Goal: Information Seeking & Learning: Learn about a topic

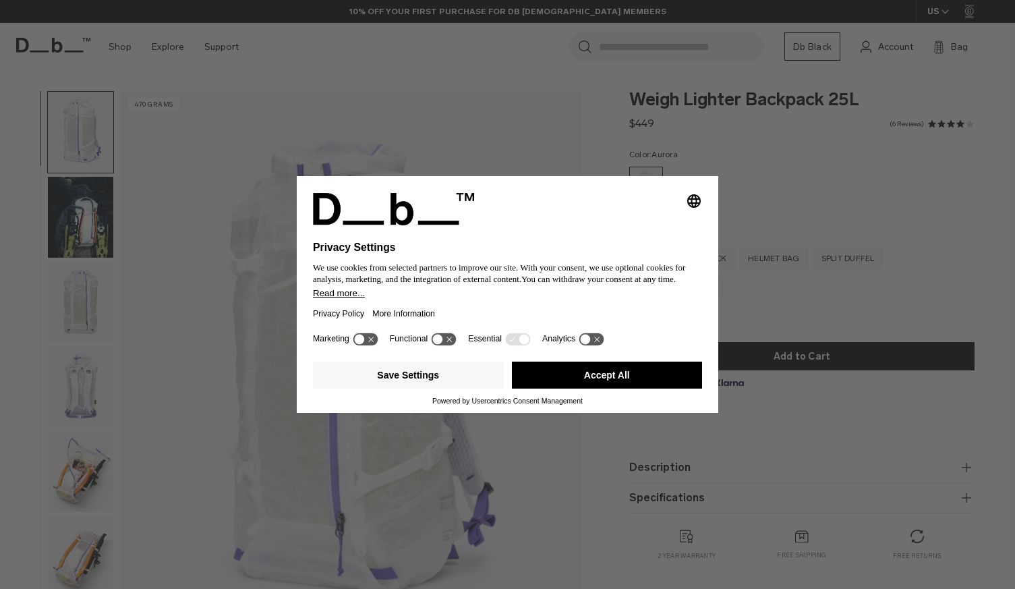
click at [702, 182] on div "Selecting an option will immediately change the language Privacy Settings We us…" at bounding box center [507, 253] width 421 height 152
click at [634, 374] on button "Accept All" at bounding box center [607, 374] width 191 height 27
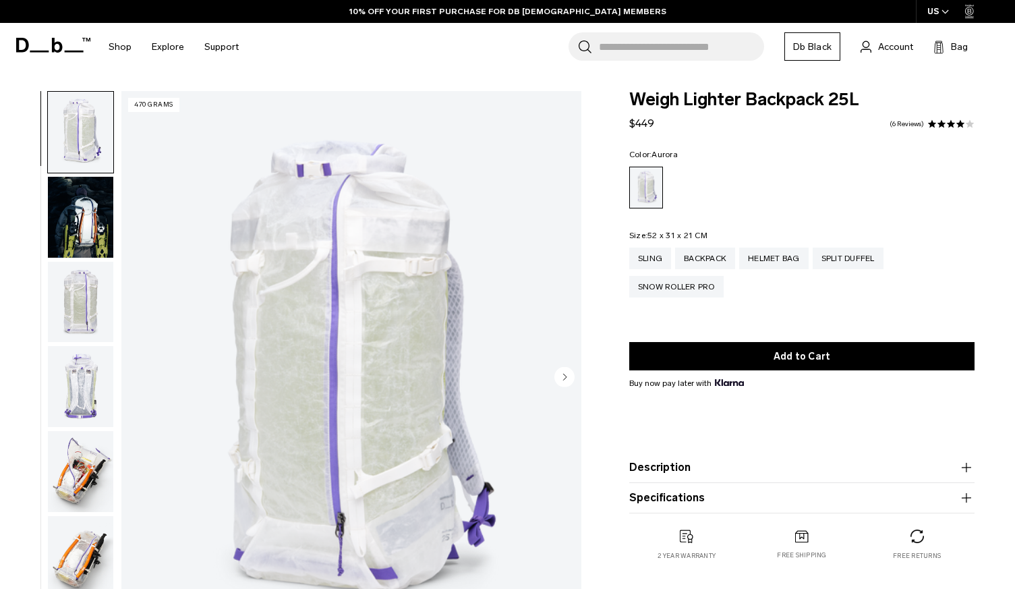
click at [91, 206] on img "button" at bounding box center [80, 217] width 65 height 81
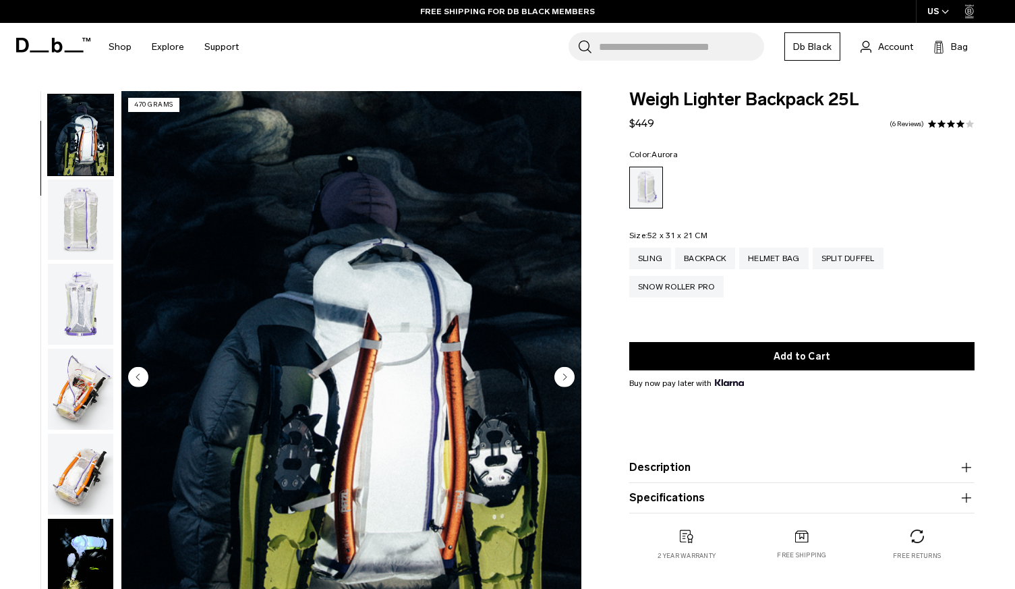
scroll to position [85, 0]
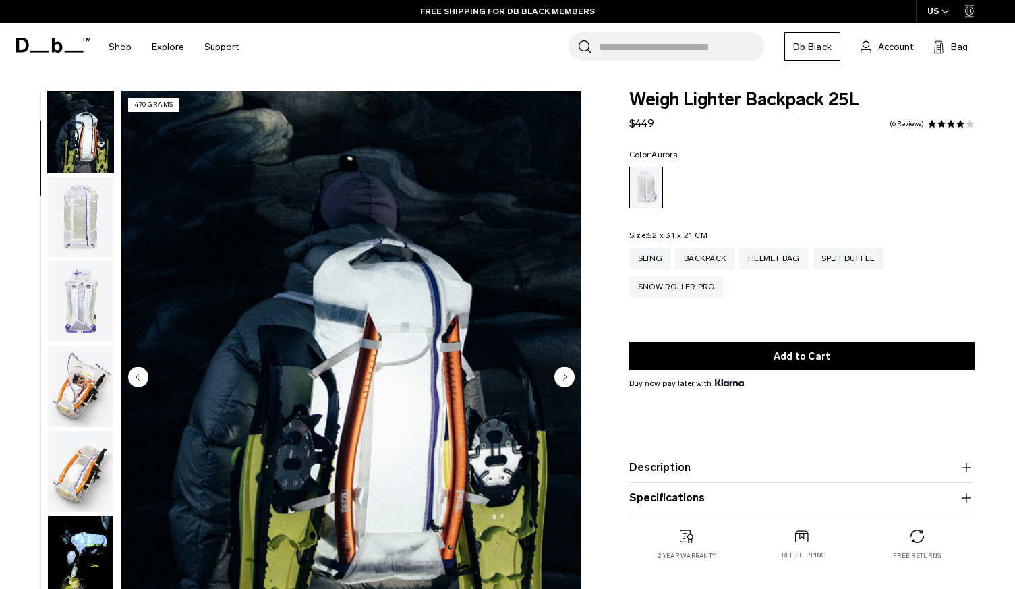
click at [92, 287] on img "button" at bounding box center [80, 301] width 65 height 81
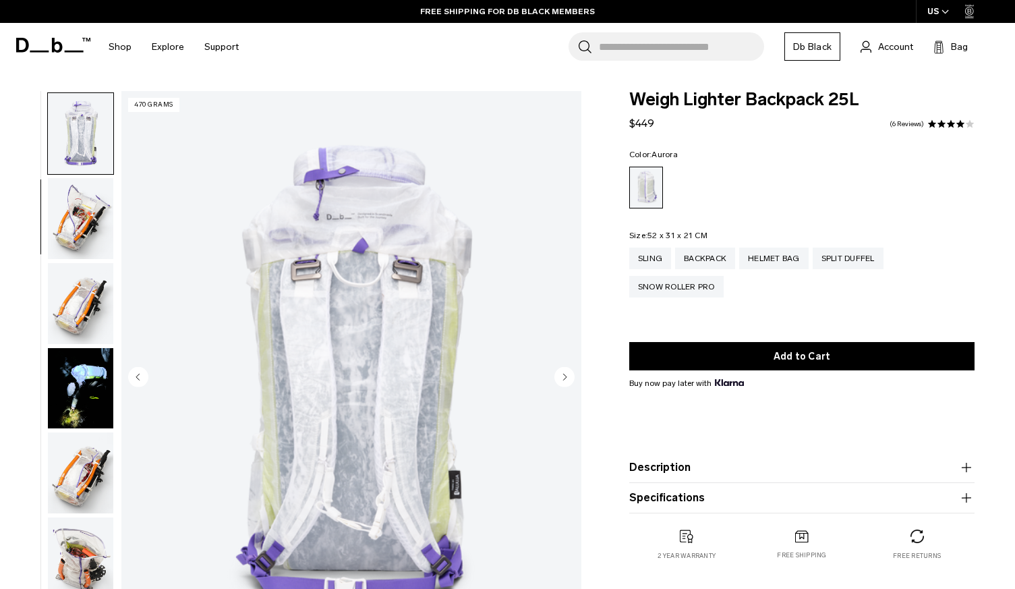
scroll to position [254, 0]
click at [92, 273] on img "button" at bounding box center [80, 302] width 65 height 81
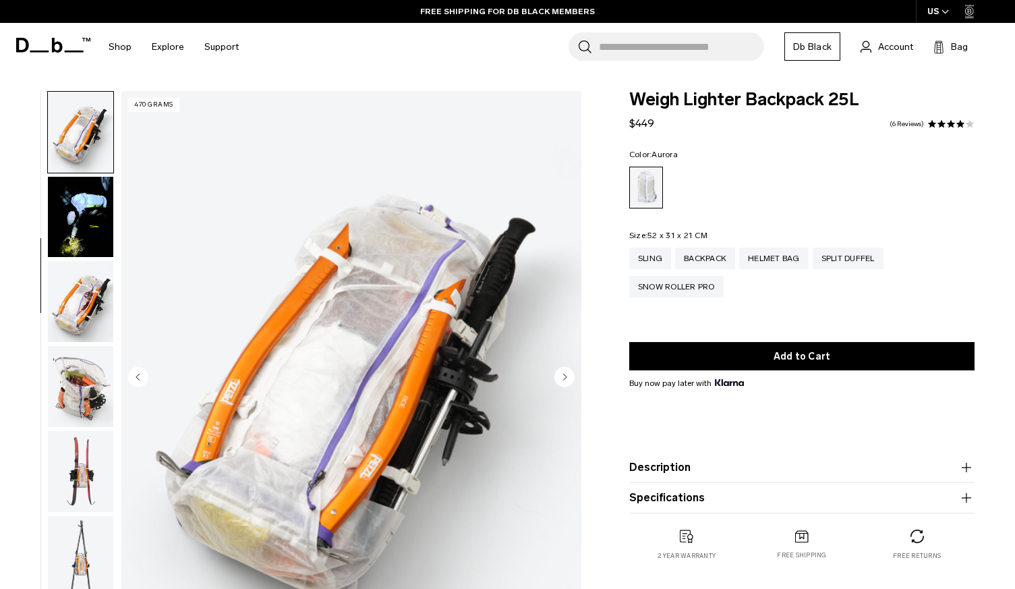
click at [92, 273] on img "button" at bounding box center [80, 301] width 65 height 81
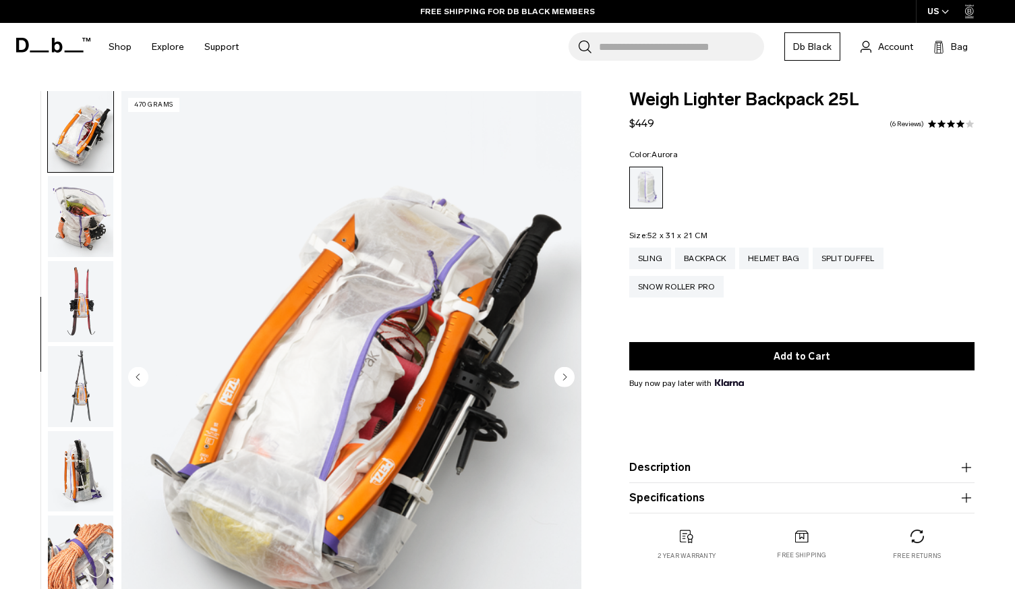
click at [92, 273] on img "button" at bounding box center [80, 301] width 65 height 81
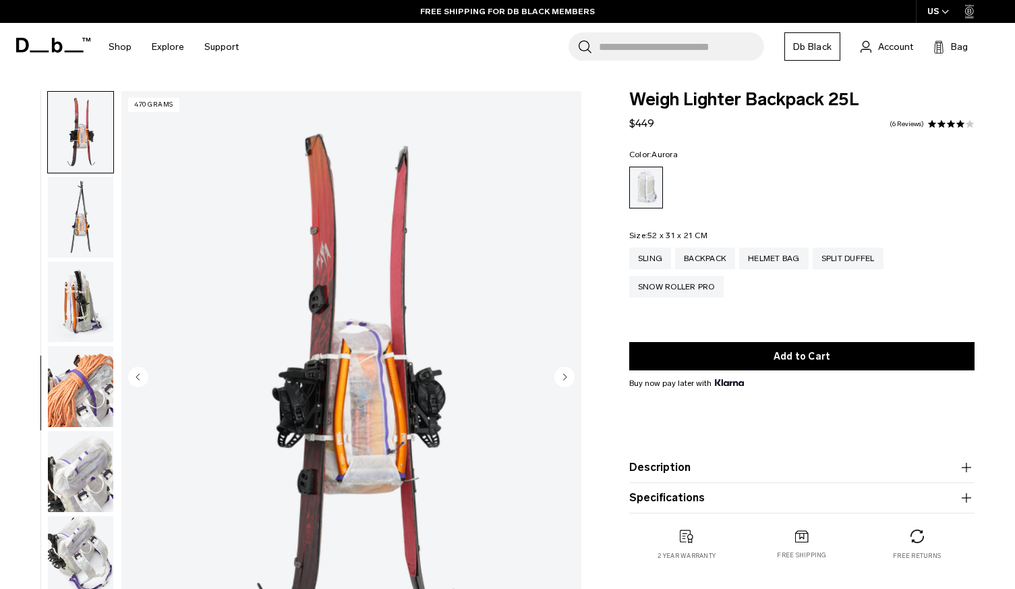
click at [92, 273] on img "button" at bounding box center [80, 302] width 65 height 81
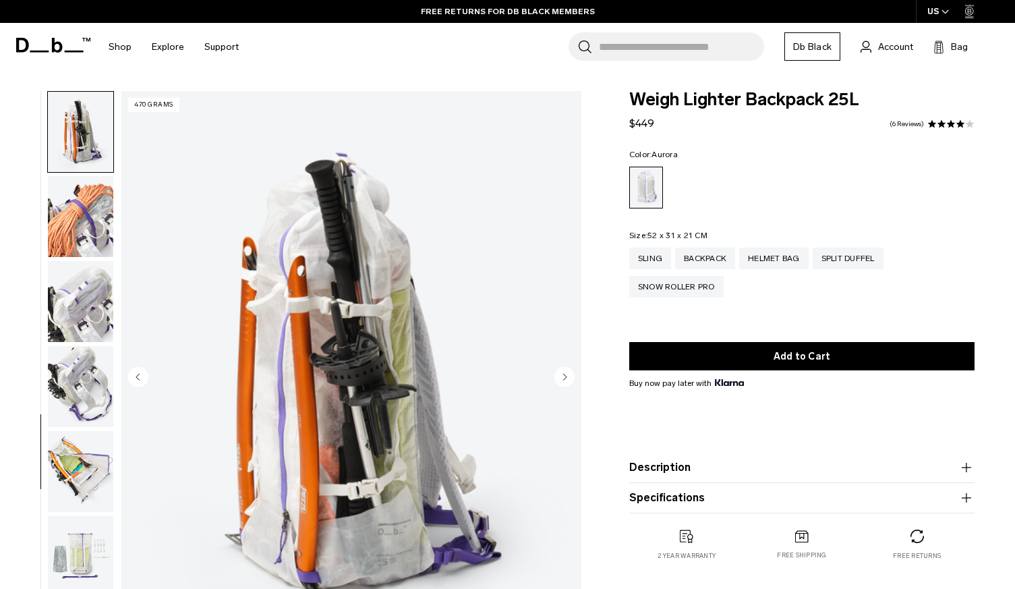
click at [92, 273] on img "button" at bounding box center [80, 301] width 65 height 81
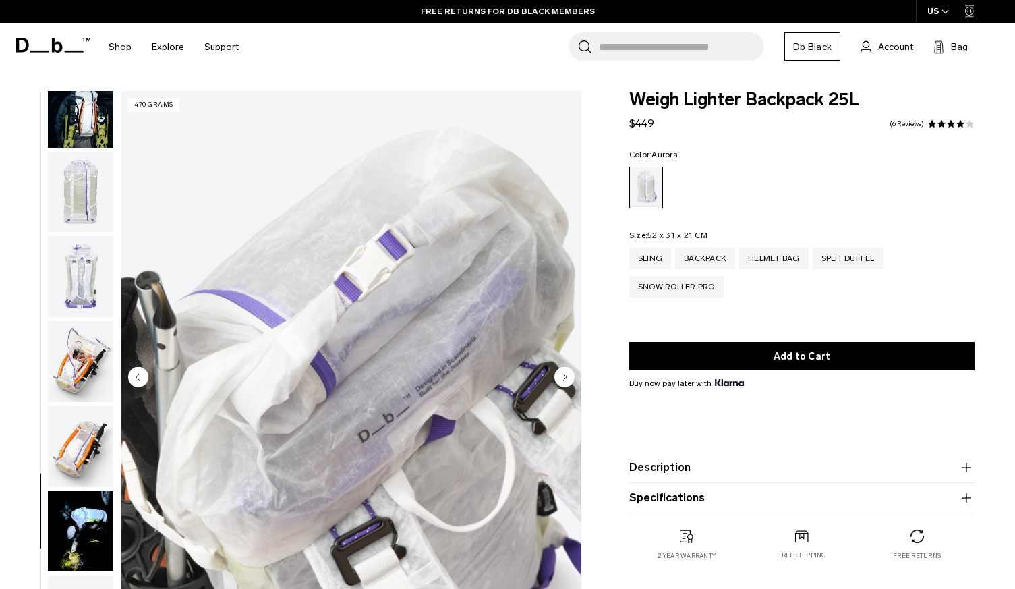
scroll to position [0, 0]
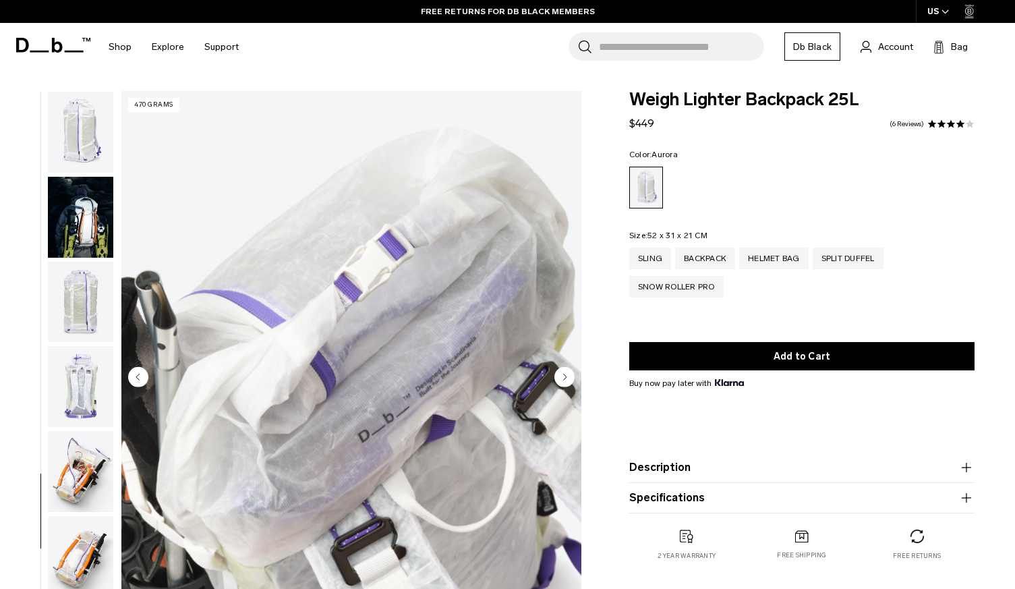
click at [67, 133] on img "button" at bounding box center [80, 132] width 65 height 81
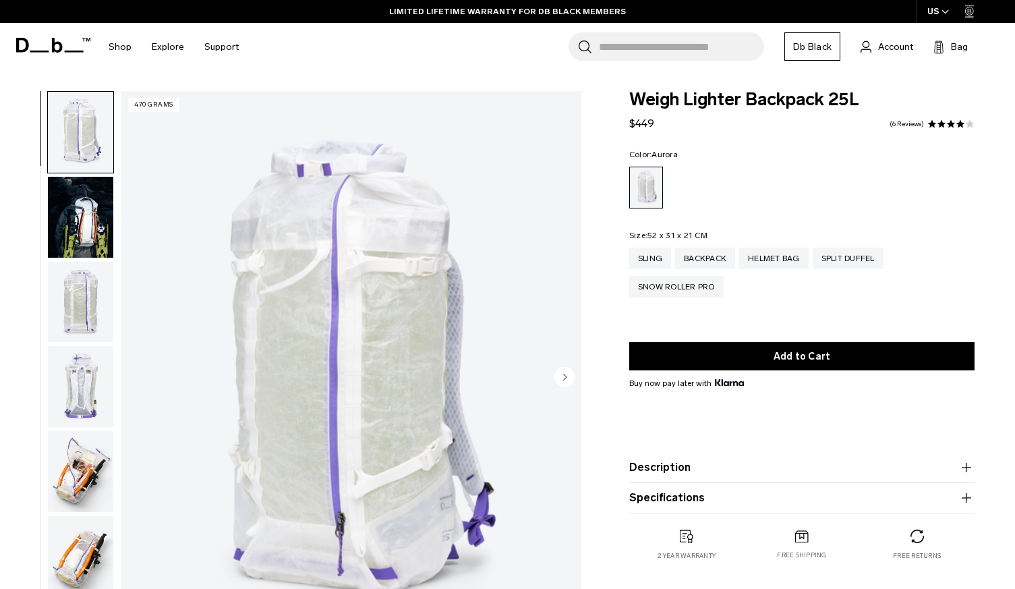
click at [710, 454] on product-accordion "Description Crafted from translucent ALUULA Graflyte™ with an unparalleled stre…" at bounding box center [801, 467] width 345 height 30
click at [669, 472] on button "Description" at bounding box center [801, 467] width 345 height 16
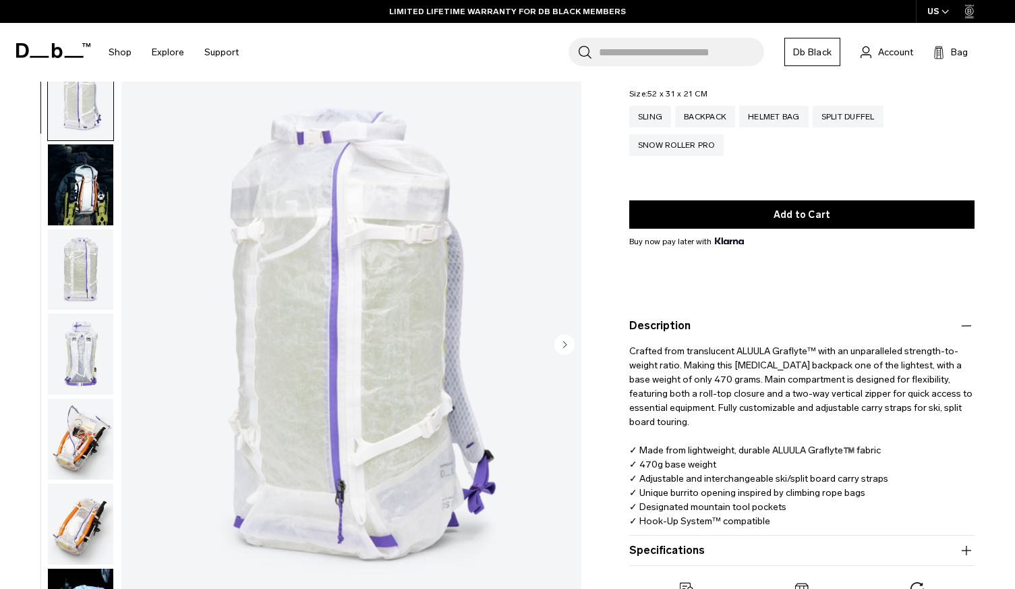
scroll to position [156, 0]
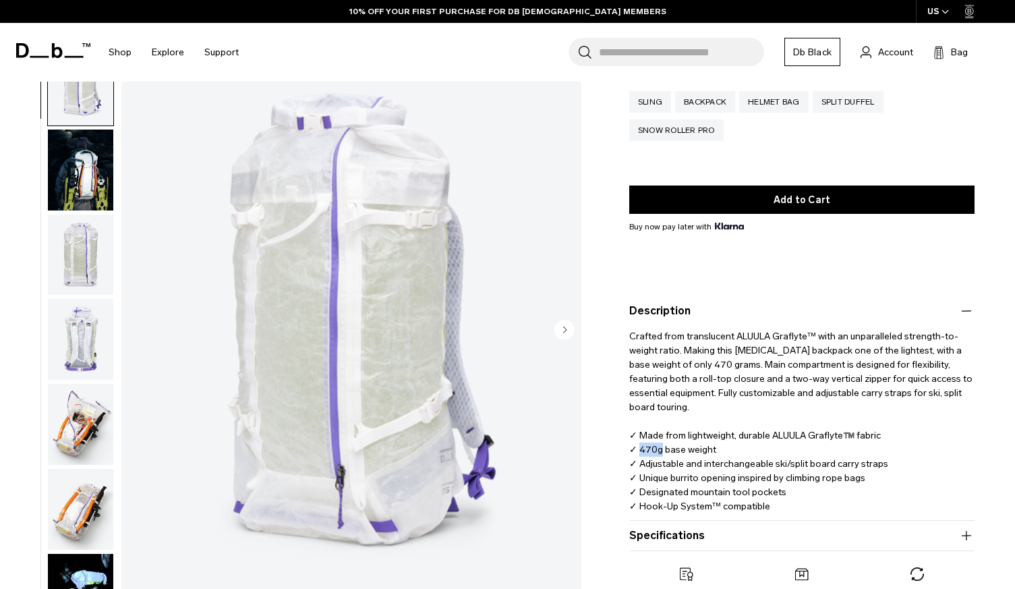
drag, startPoint x: 637, startPoint y: 453, endPoint x: 660, endPoint y: 453, distance: 22.9
click at [660, 453] on p "Crafted from translucent ALUULA Graflyte™ with an unparalleled strength-to-weig…" at bounding box center [801, 416] width 345 height 194
copy p "470g"
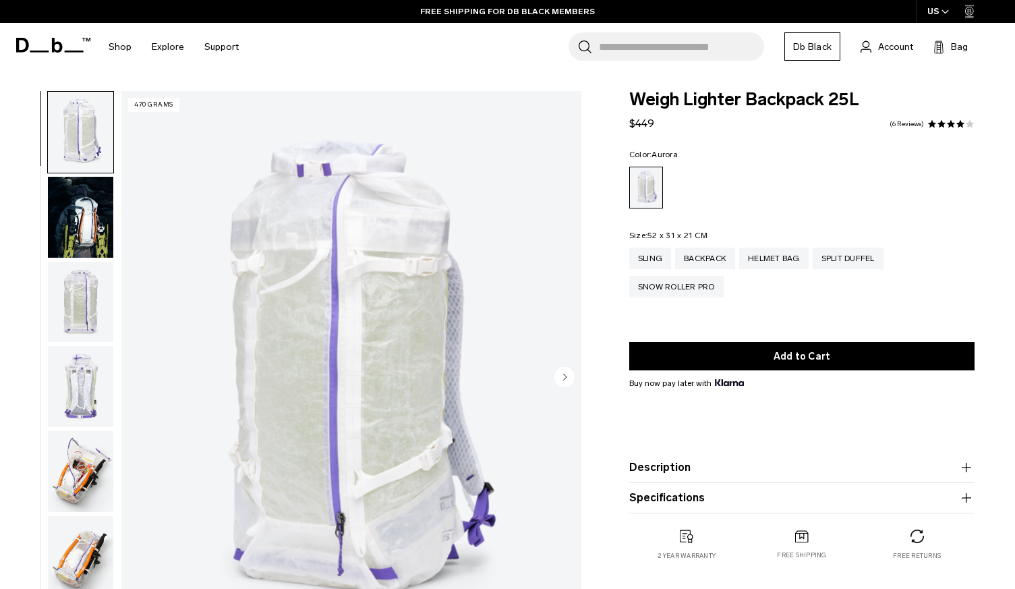
scroll to position [73, 0]
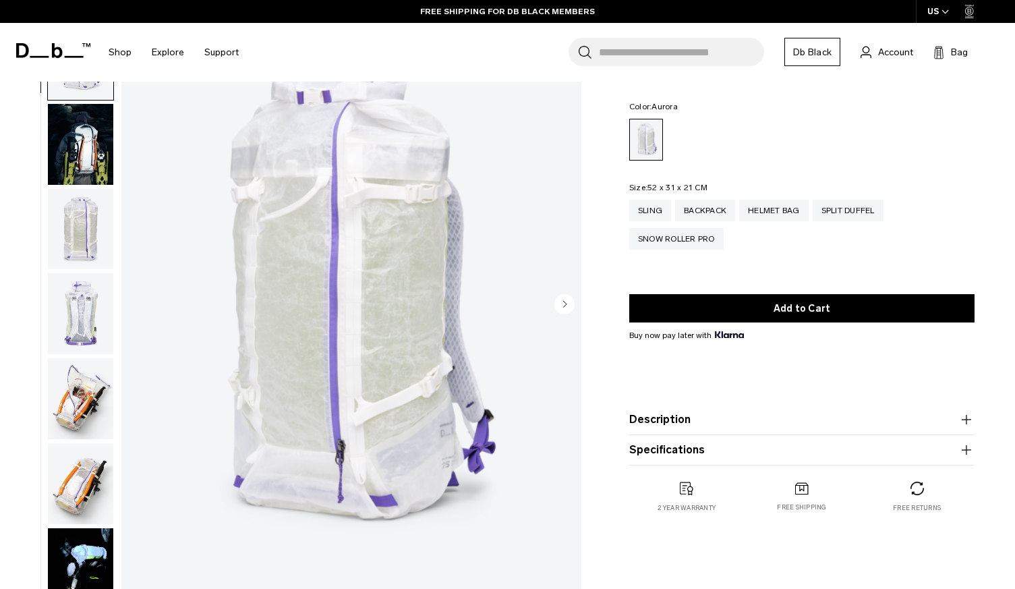
click at [709, 407] on product-accordion "Description Crafted from translucent ALUULA Graflyte™ with an unparalleled stre…" at bounding box center [801, 419] width 345 height 30
click at [669, 419] on button "Description" at bounding box center [801, 419] width 345 height 16
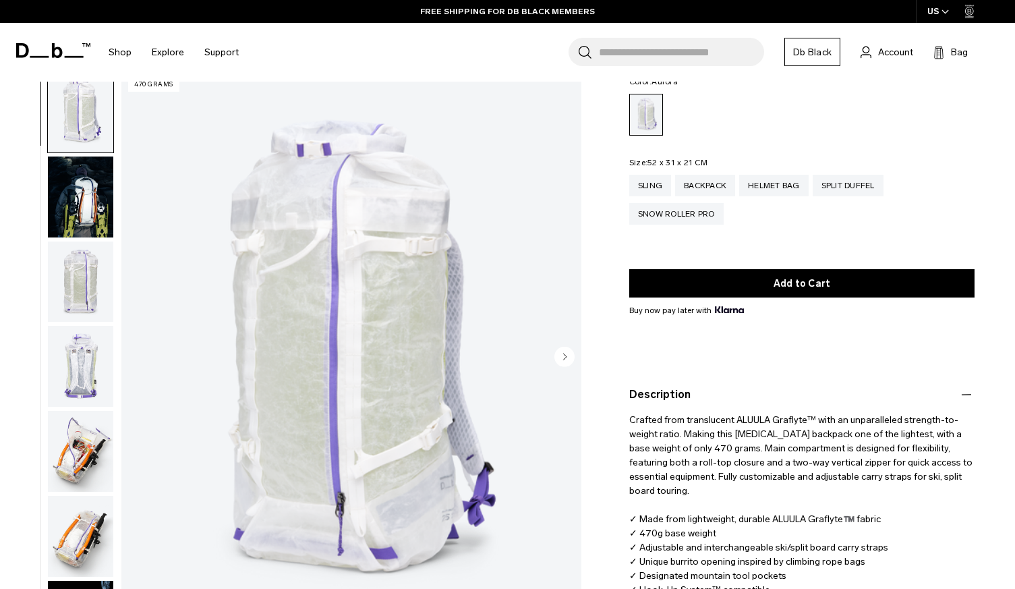
click at [670, 400] on button "Description" at bounding box center [801, 394] width 345 height 16
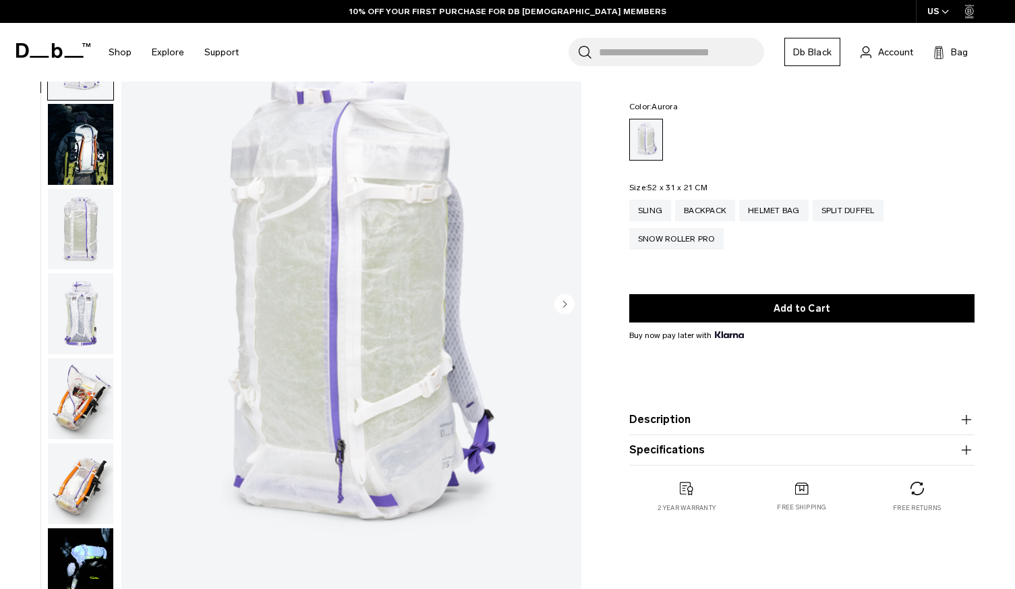
click at [646, 425] on button "Description" at bounding box center [801, 419] width 345 height 16
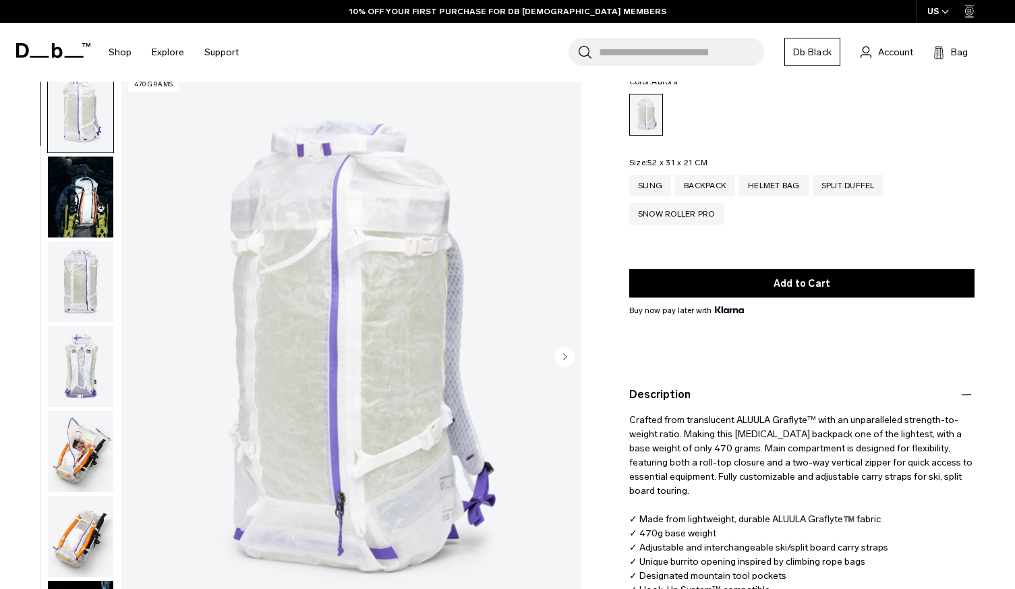
drag, startPoint x: 24, startPoint y: 279, endPoint x: 84, endPoint y: 276, distance: 60.1
click at [27, 278] on div "01 / 18 470 grams" at bounding box center [294, 361] width 589 height 581
drag, startPoint x: 90, startPoint y: 276, endPoint x: 83, endPoint y: 307, distance: 31.7
click at [90, 276] on img "button" at bounding box center [80, 281] width 65 height 81
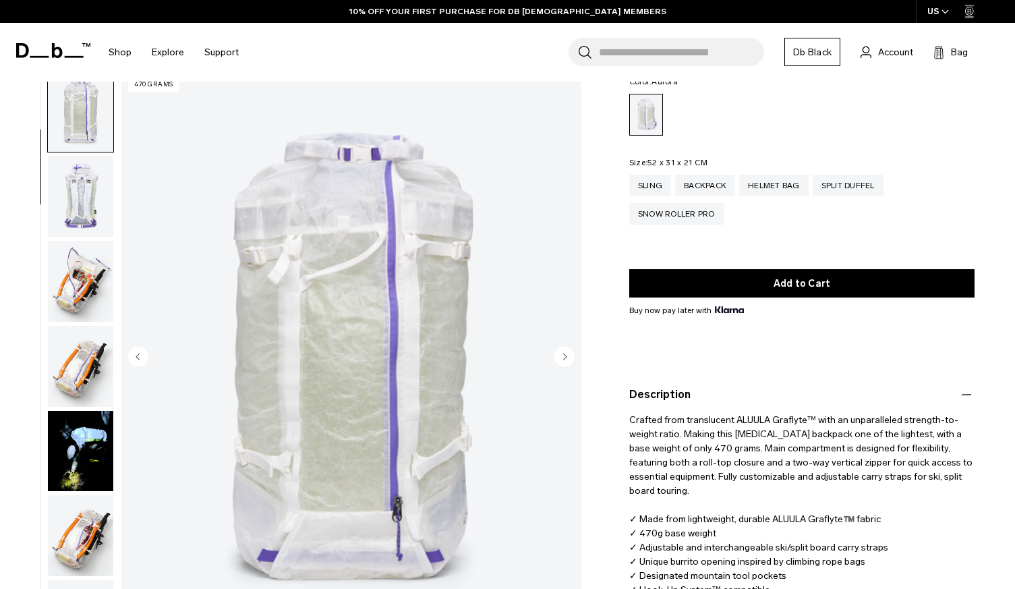
click at [80, 355] on img "button" at bounding box center [80, 366] width 65 height 81
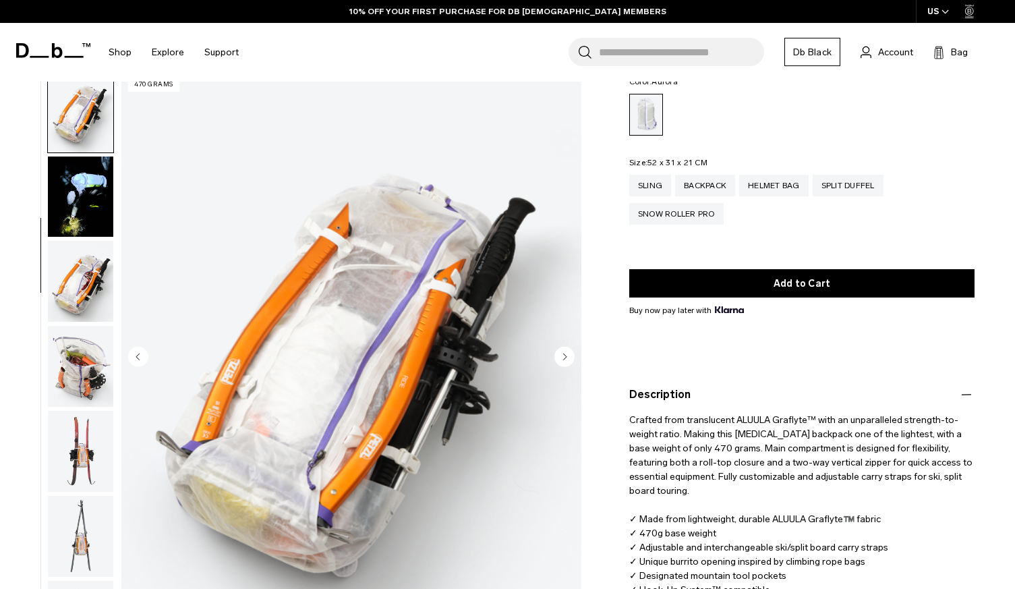
click at [80, 355] on img "button" at bounding box center [80, 366] width 65 height 81
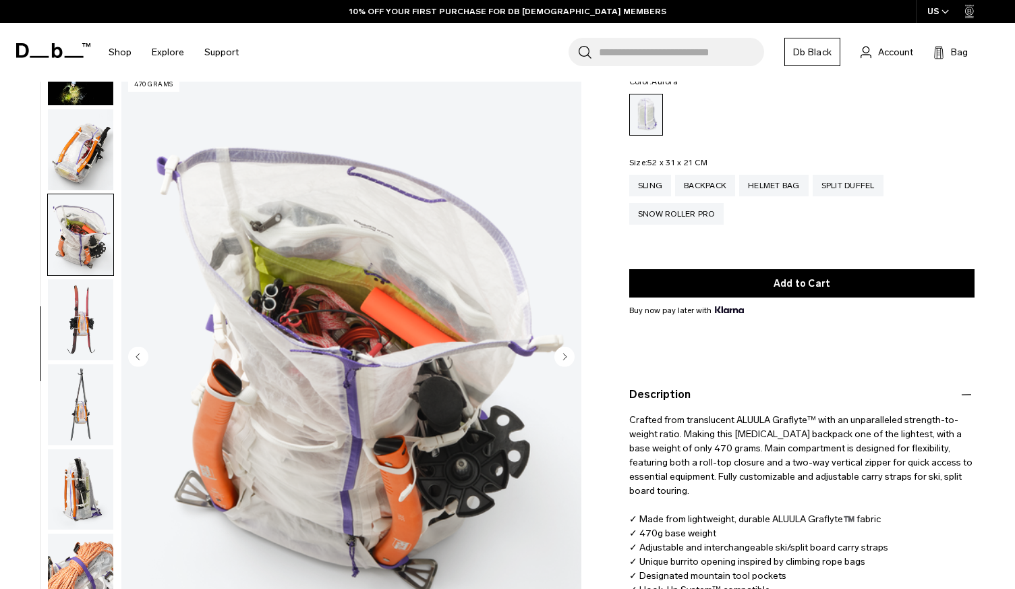
scroll to position [678, 0]
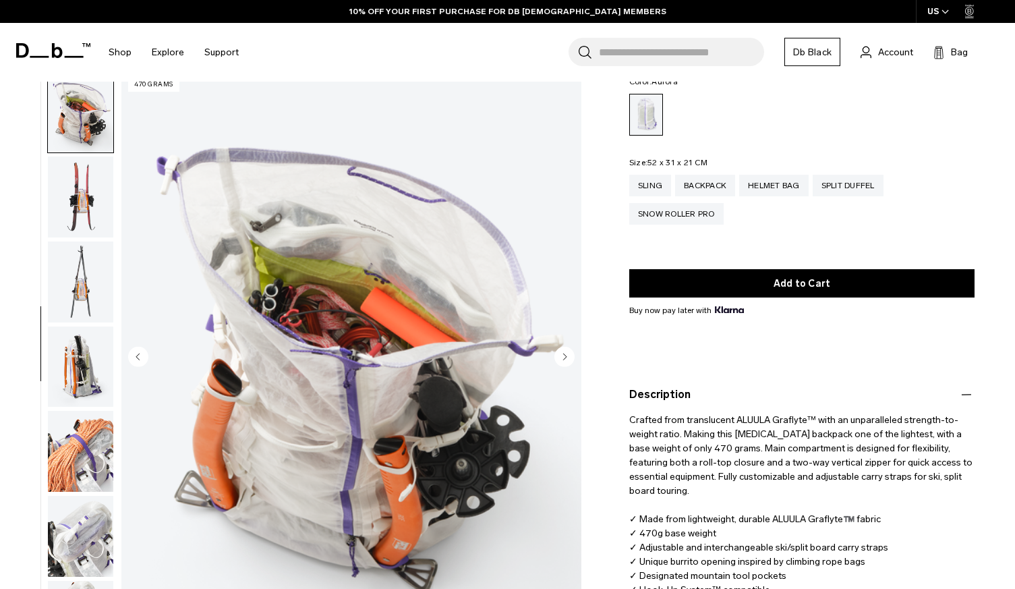
click at [80, 355] on img "button" at bounding box center [80, 366] width 65 height 81
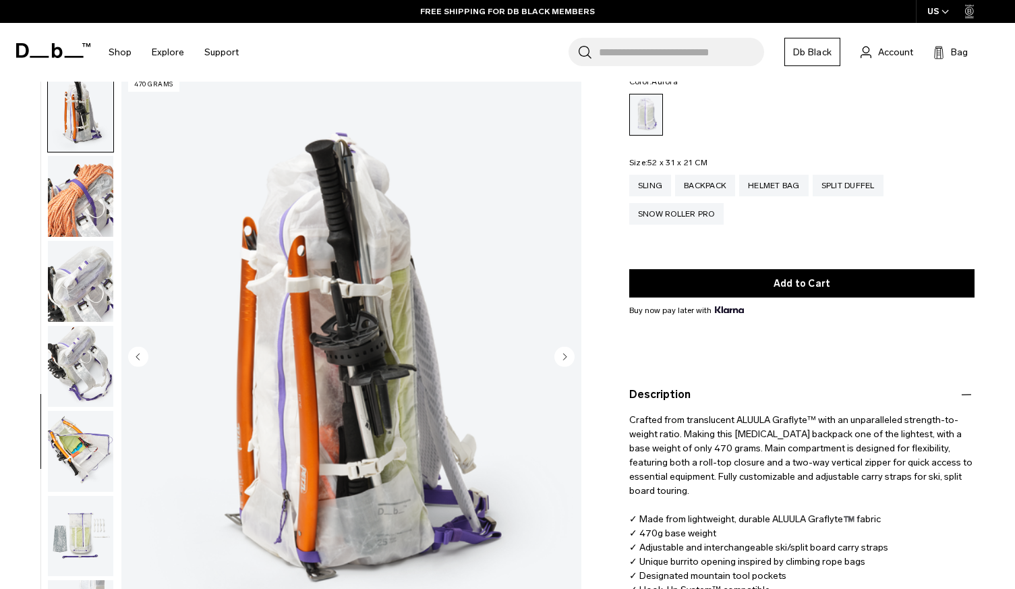
click at [80, 355] on img "button" at bounding box center [80, 366] width 65 height 81
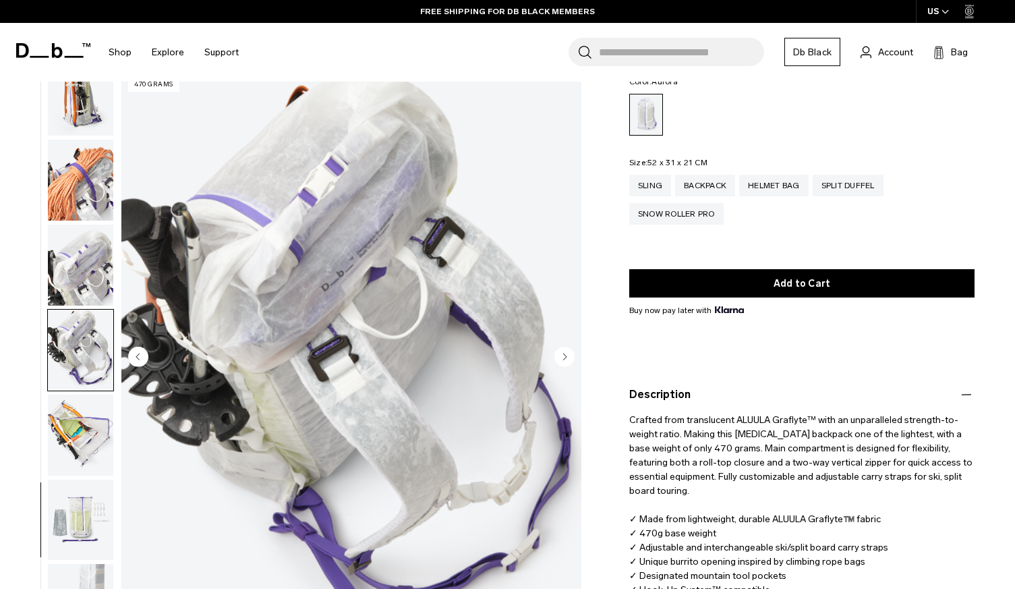
click at [83, 375] on img "button" at bounding box center [80, 349] width 65 height 81
click at [86, 429] on img "button" at bounding box center [80, 434] width 65 height 81
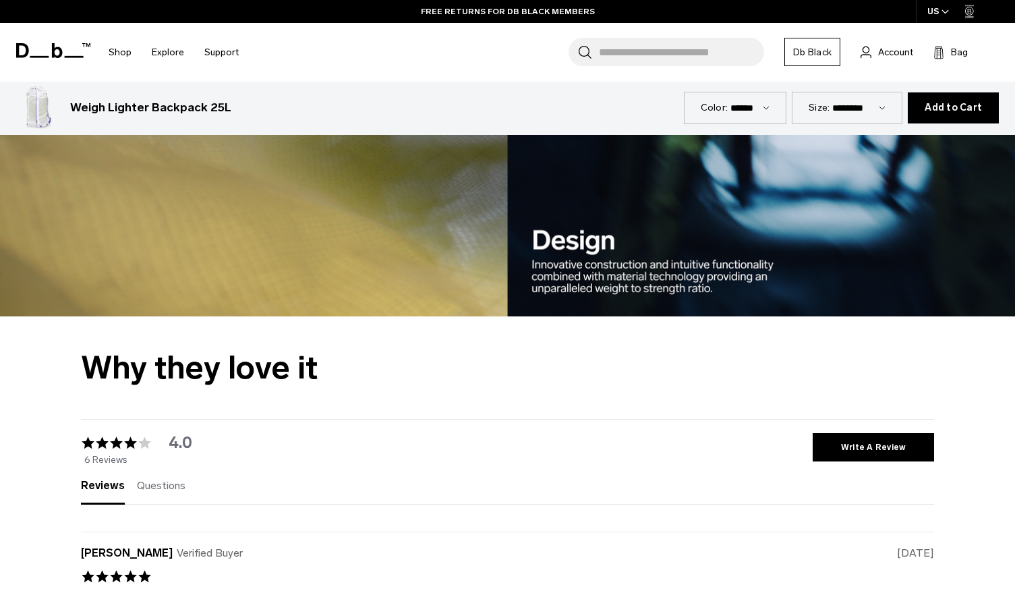
scroll to position [2204, 0]
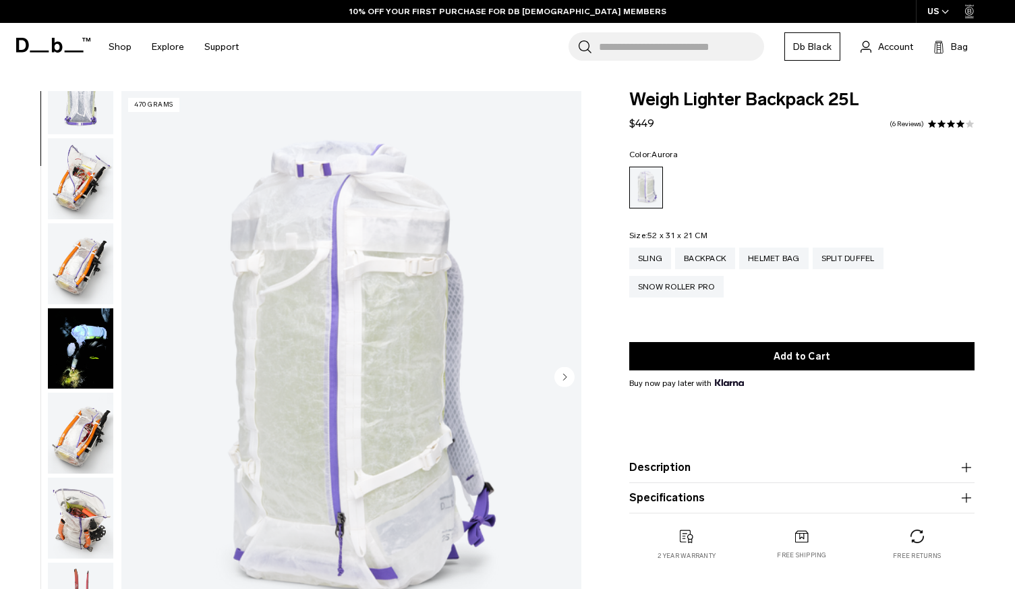
click at [85, 367] on img "button" at bounding box center [80, 348] width 65 height 81
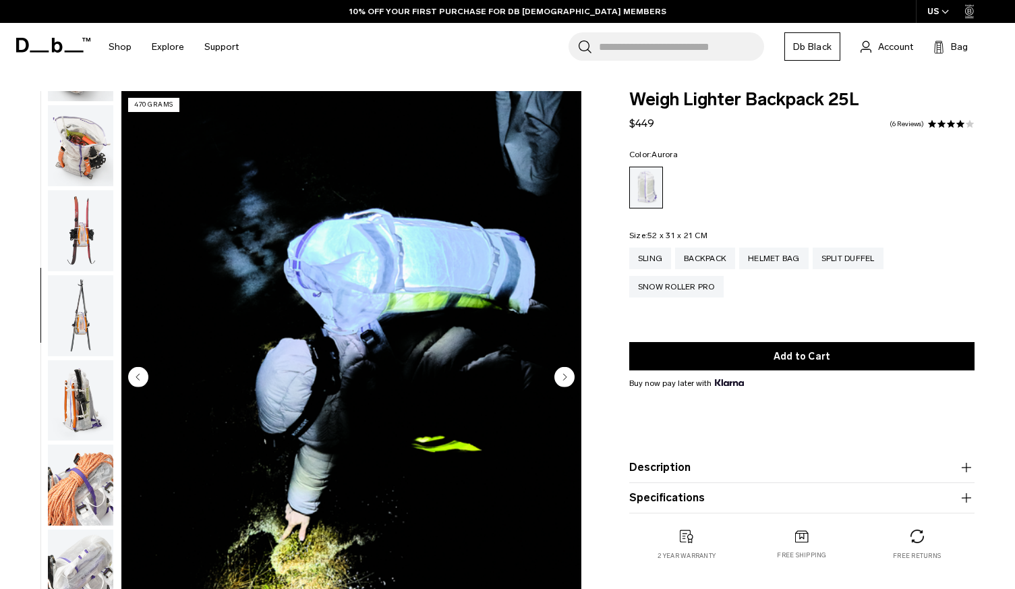
scroll to position [692, 0]
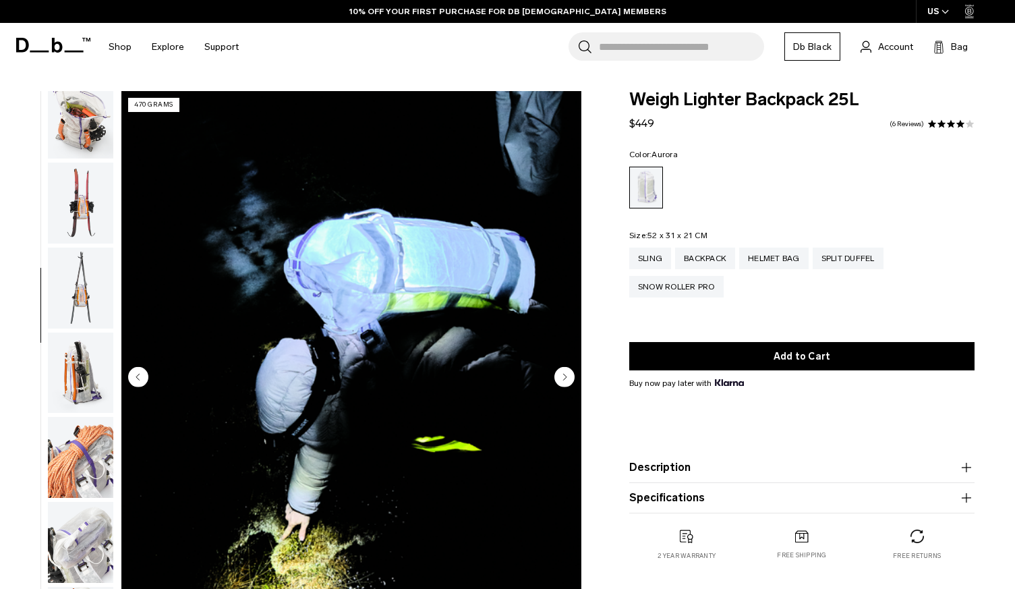
click at [72, 361] on img "button" at bounding box center [80, 372] width 65 height 81
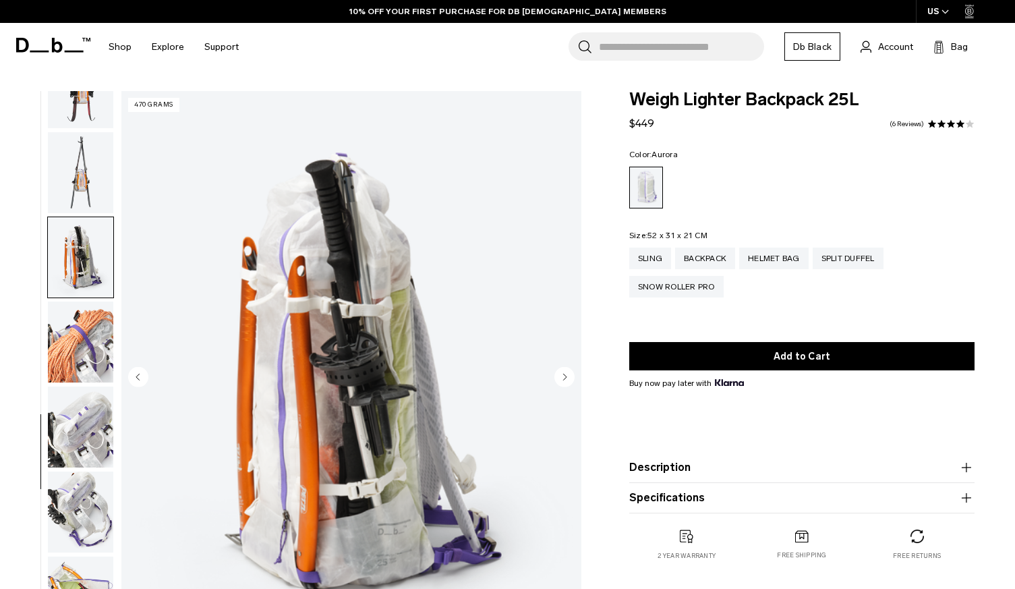
scroll to position [933, 0]
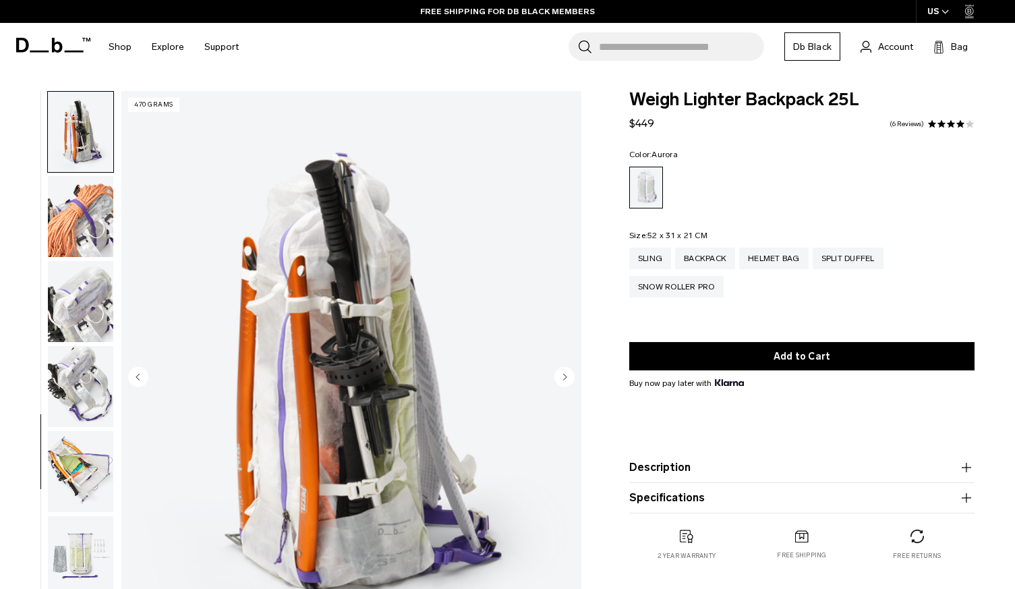
click at [74, 216] on img "button" at bounding box center [80, 216] width 65 height 81
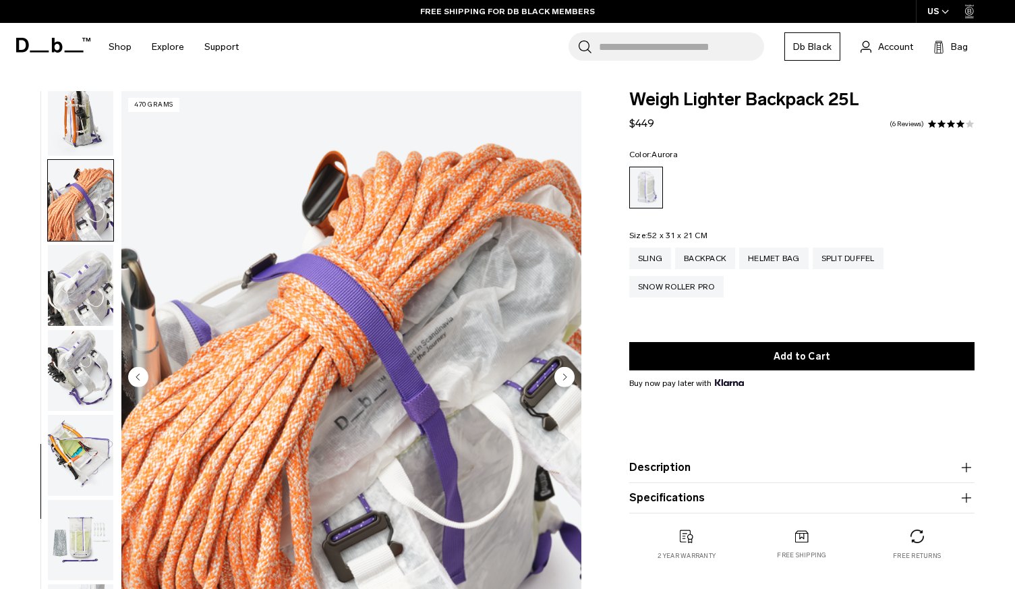
click at [81, 302] on img "button" at bounding box center [80, 285] width 65 height 81
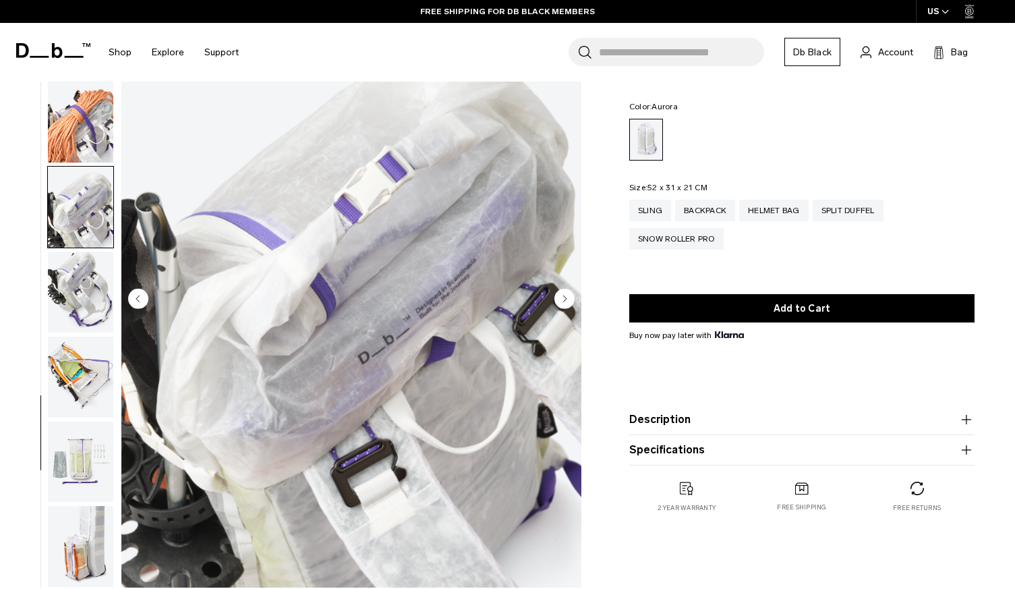
scroll to position [78, 0]
click at [81, 302] on img "button" at bounding box center [80, 292] width 65 height 81
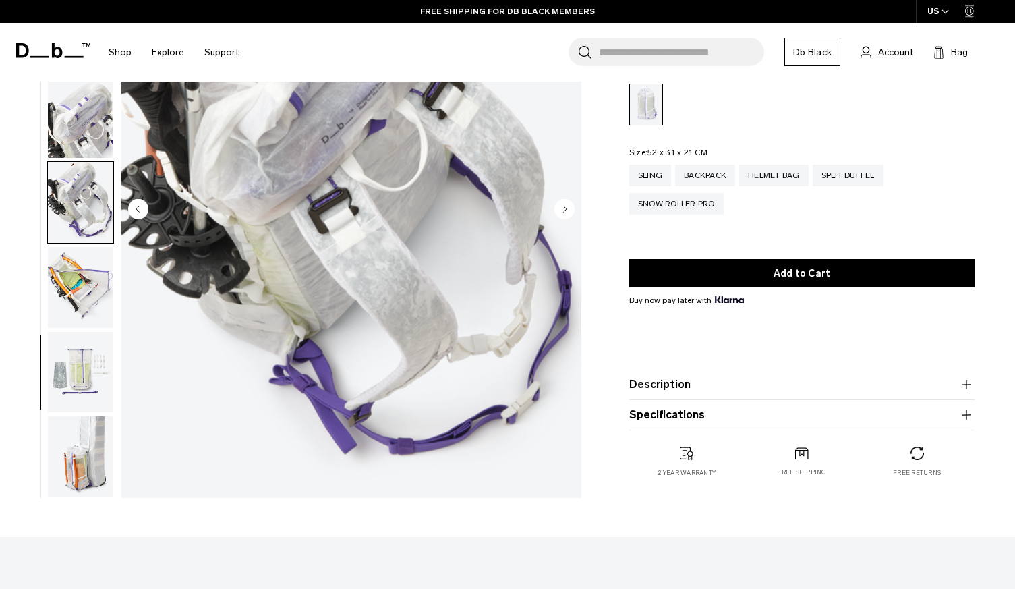
scroll to position [177, 0]
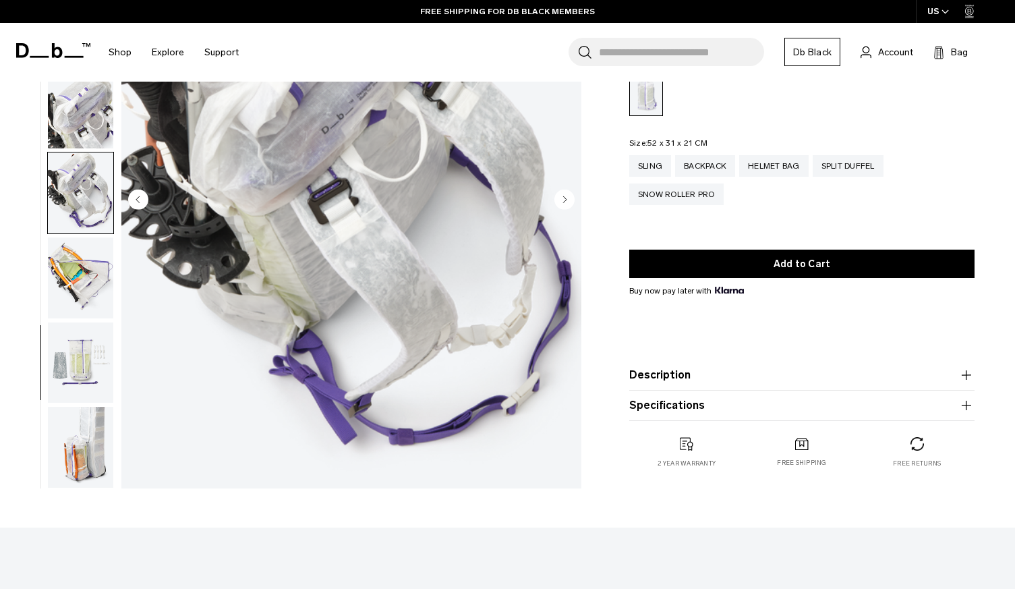
click at [81, 303] on img "button" at bounding box center [80, 277] width 65 height 81
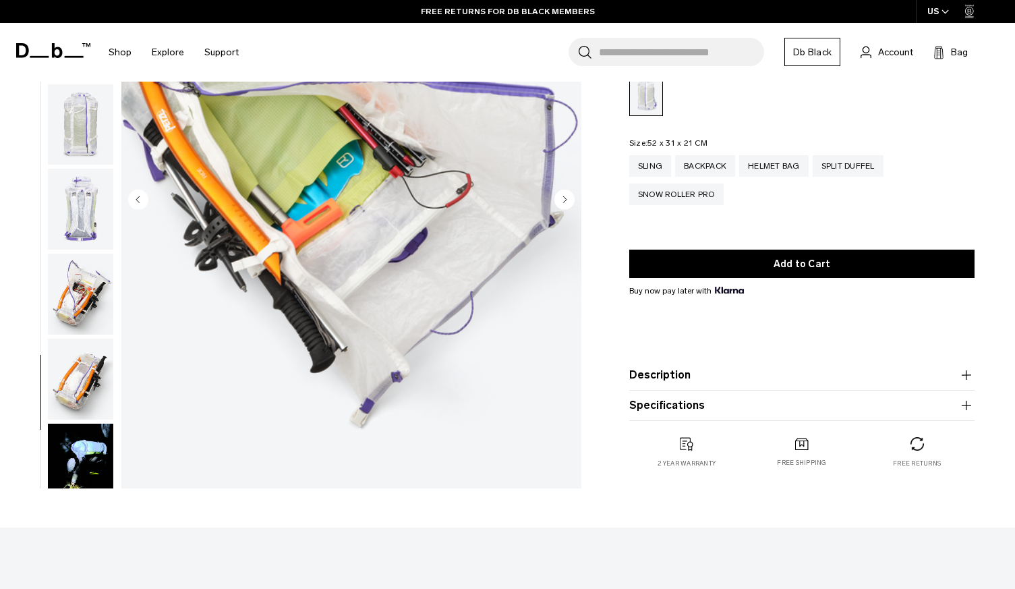
scroll to position [0, 0]
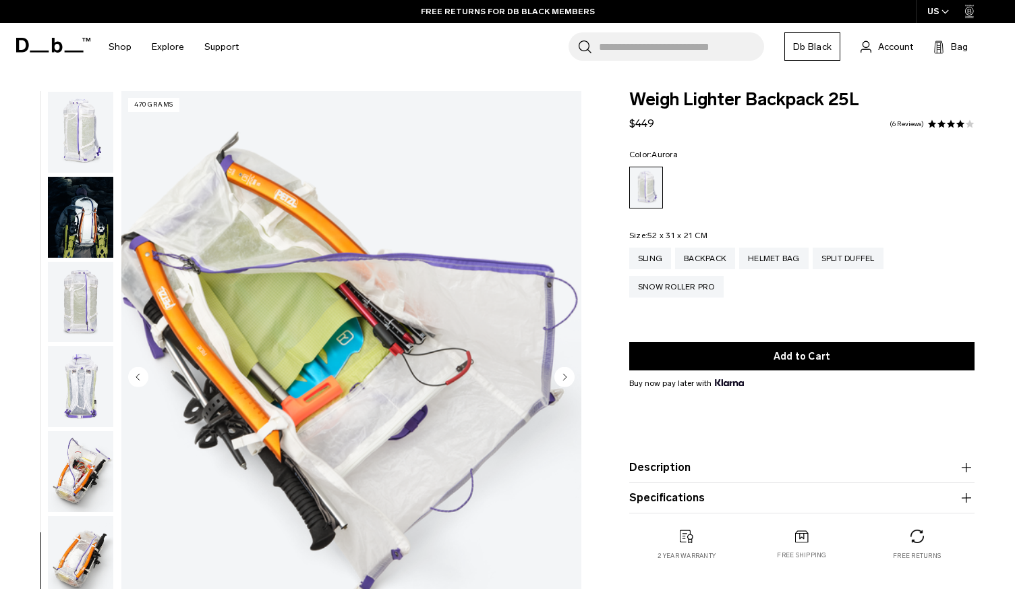
click at [88, 216] on img "button" at bounding box center [80, 217] width 65 height 81
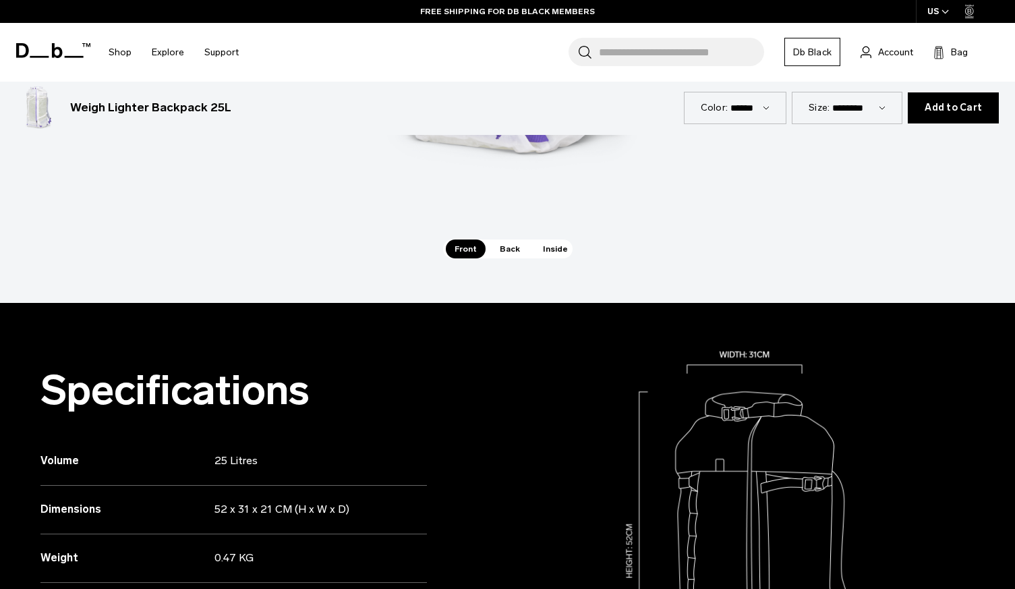
scroll to position [1230, 0]
